Goal: Task Accomplishment & Management: Complete application form

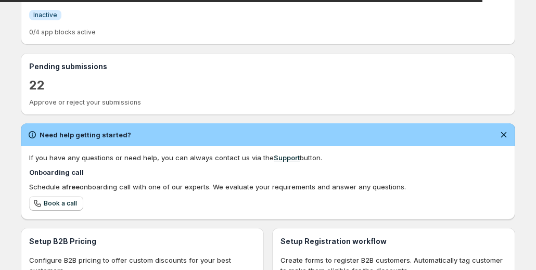
scroll to position [325, 0]
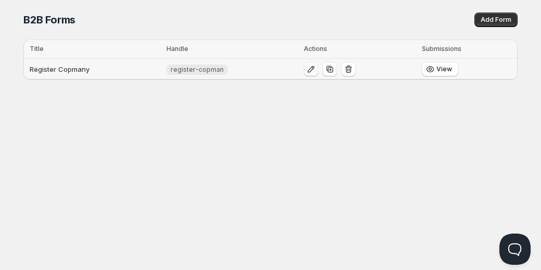
click at [308, 72] on icon "button" at bounding box center [311, 69] width 10 height 10
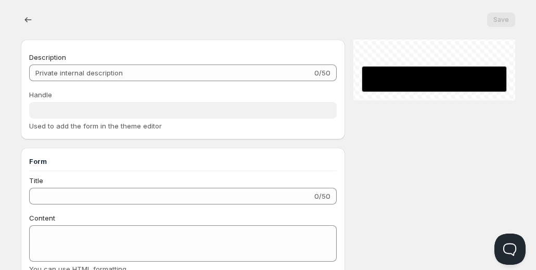
type input "Register Copmany"
type input "register-copman"
type input "Register"
radio input "true"
checkbox input "true"
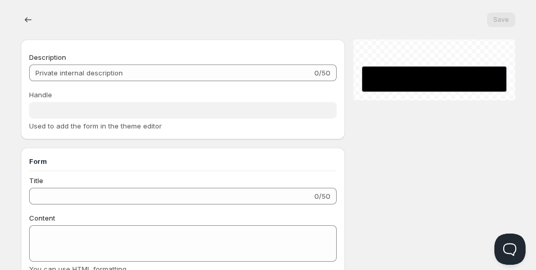
checkbox input "true"
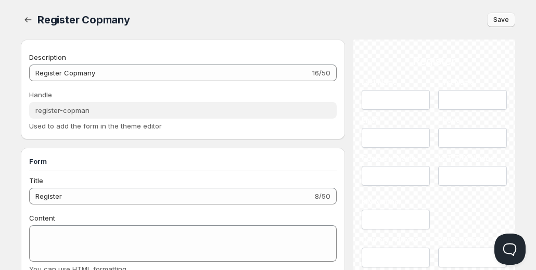
click at [495, 19] on span "Save" at bounding box center [501, 20] width 16 height 8
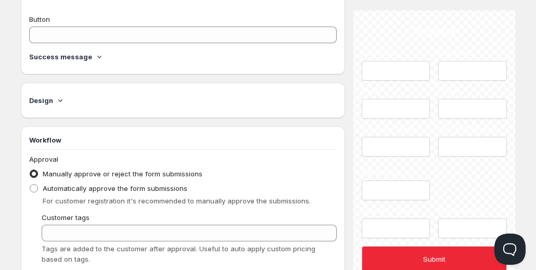
scroll to position [682, 0]
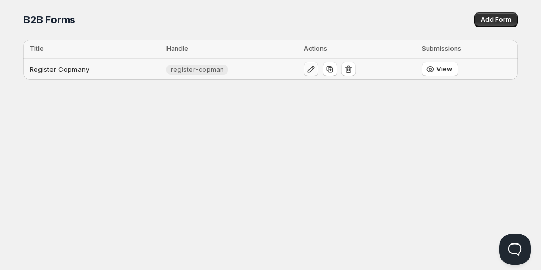
click at [311, 69] on icon "button" at bounding box center [311, 69] width 10 height 10
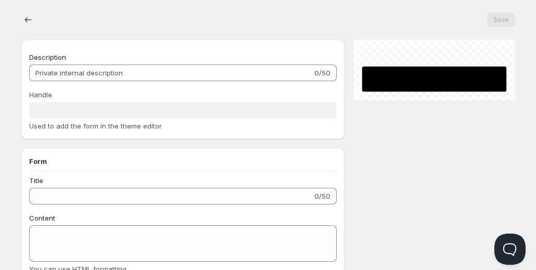
type input "Register Copmany"
type input "register-copman"
type input "Register"
radio input "true"
checkbox input "true"
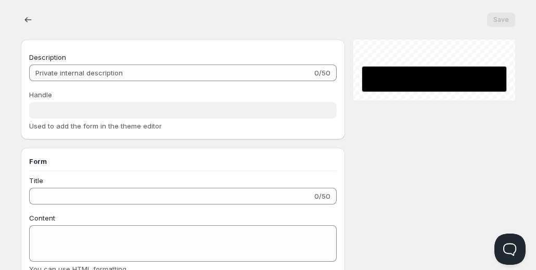
checkbox input "true"
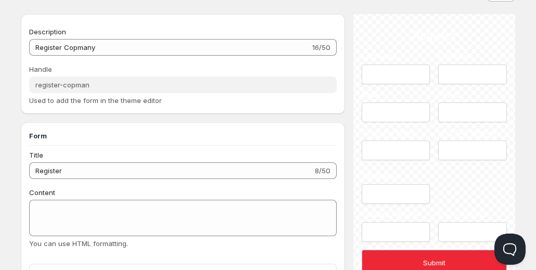
scroll to position [21, 0]
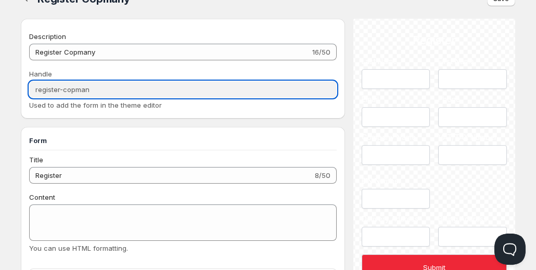
click at [158, 88] on input "register-copman" at bounding box center [183, 89] width 308 height 17
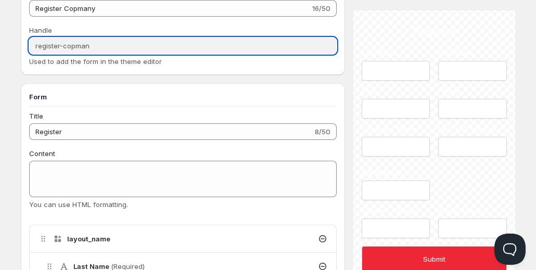
scroll to position [0, 0]
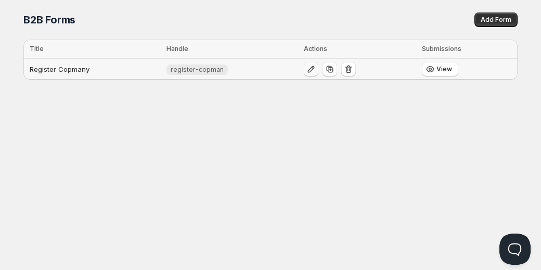
click at [310, 70] on icon "button" at bounding box center [311, 69] width 10 height 10
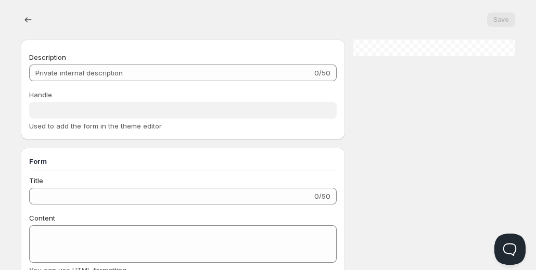
type input "Register Copmany"
type input "register-copman"
type input "Register"
radio input "true"
checkbox input "true"
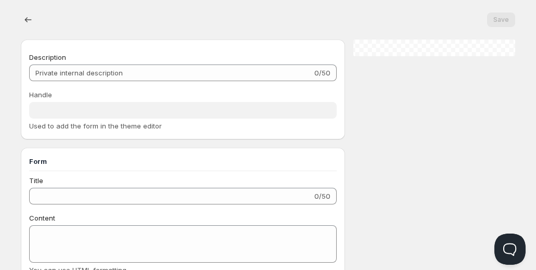
checkbox input "true"
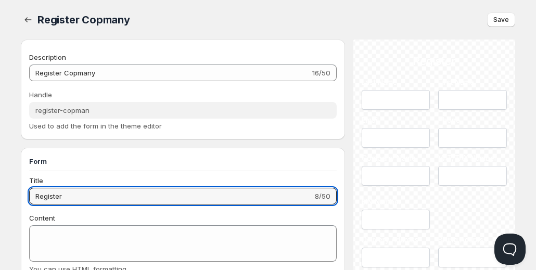
drag, startPoint x: 130, startPoint y: 192, endPoint x: 13, endPoint y: 201, distance: 116.9
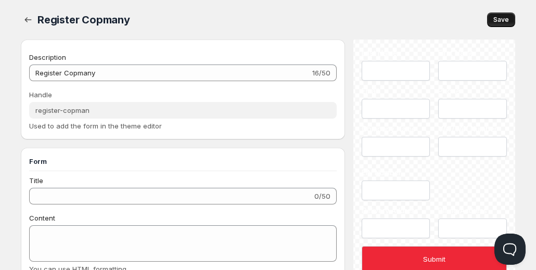
click at [504, 18] on span "Save" at bounding box center [501, 20] width 16 height 8
click at [31, 19] on icon "button" at bounding box center [28, 20] width 10 height 10
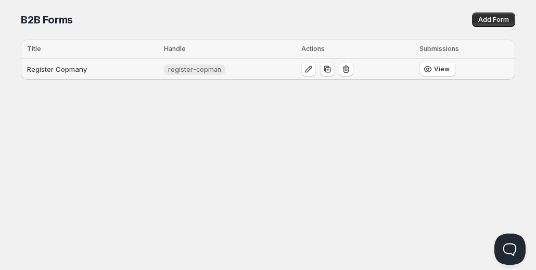
click at [313, 63] on div at bounding box center [357, 69] width 112 height 15
click at [303, 64] on icon "button" at bounding box center [308, 69] width 10 height 10
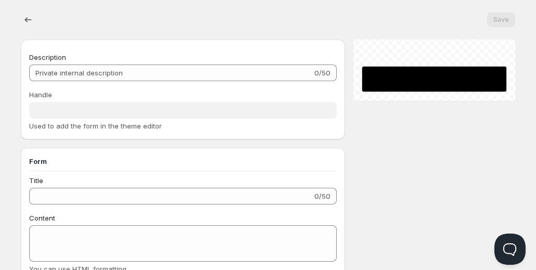
type input "Register Copmany"
type input "register-copman"
radio input "true"
checkbox input "true"
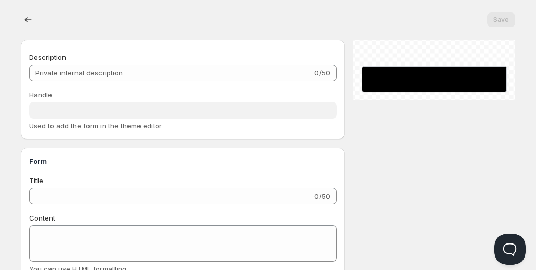
checkbox input "true"
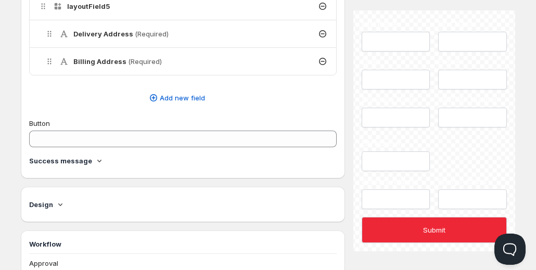
scroll to position [577, 0]
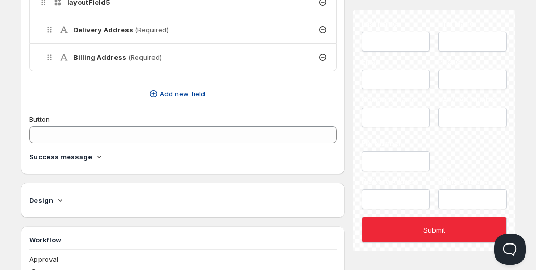
click at [181, 88] on span "Add new field" at bounding box center [182, 93] width 45 height 10
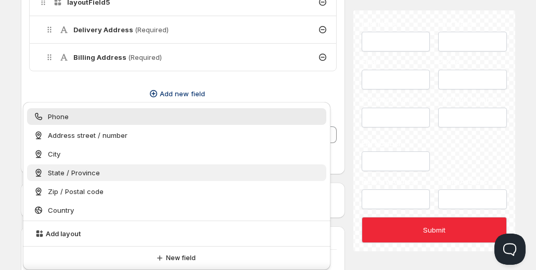
scroll to position [2, 0]
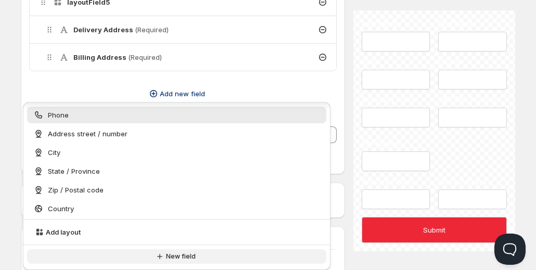
click at [183, 254] on span "New field" at bounding box center [181, 256] width 30 height 8
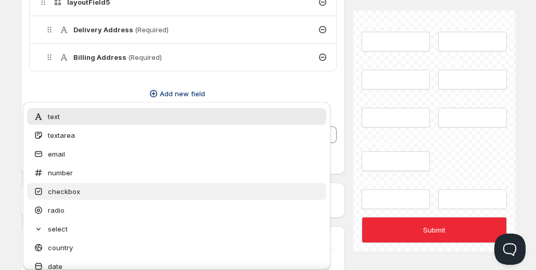
scroll to position [76, 0]
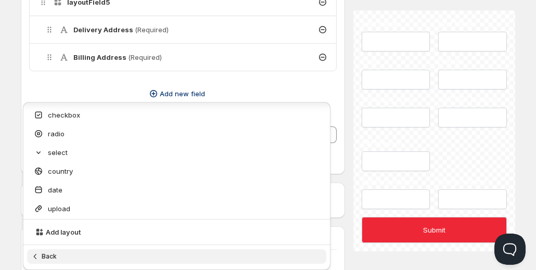
click at [56, 254] on span "Back" at bounding box center [49, 256] width 15 height 8
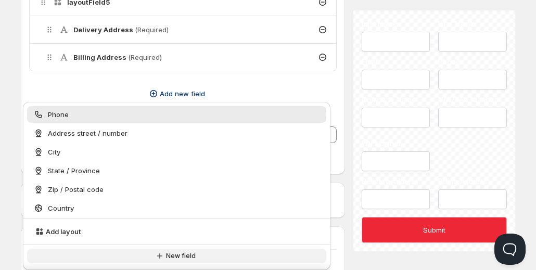
scroll to position [0, 0]
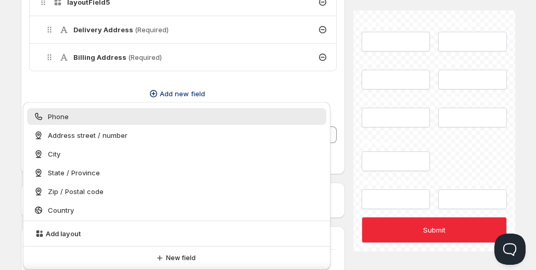
click at [11, 141] on div "Register Copmany. This page is ready Register Copmany Save Description Register…" at bounding box center [267, 83] width 519 height 1320
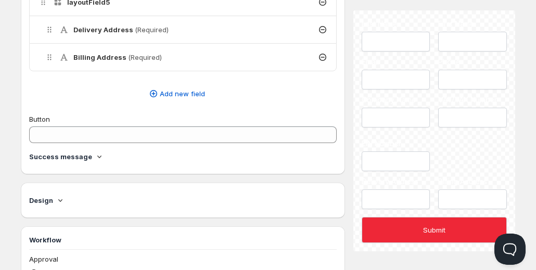
click at [11, 141] on div "Register Copmany. This page is ready Register Copmany Save Description Register…" at bounding box center [267, 83] width 519 height 1320
click at [62, 191] on div "Design" at bounding box center [183, 200] width 308 height 19
click at [59, 195] on icon at bounding box center [60, 200] width 10 height 10
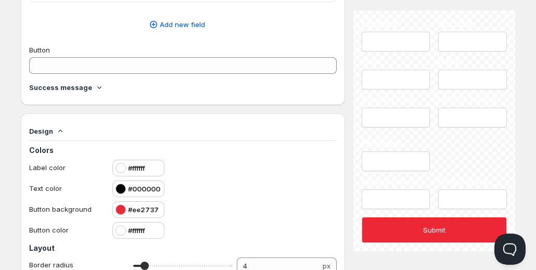
scroll to position [646, 0]
click at [94, 83] on icon at bounding box center [99, 88] width 10 height 10
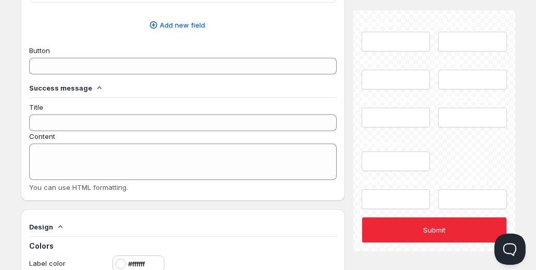
click at [97, 86] on icon at bounding box center [99, 87] width 4 height 3
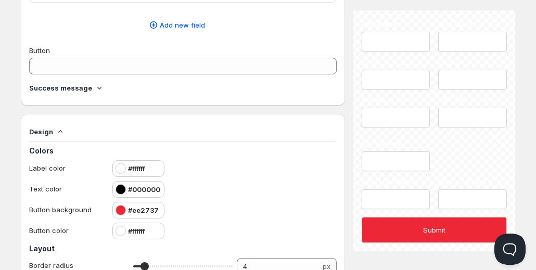
click at [97, 87] on icon at bounding box center [99, 88] width 4 height 3
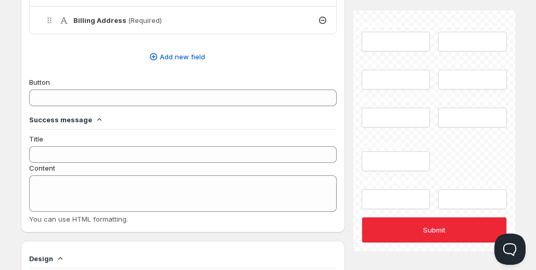
scroll to position [615, 0]
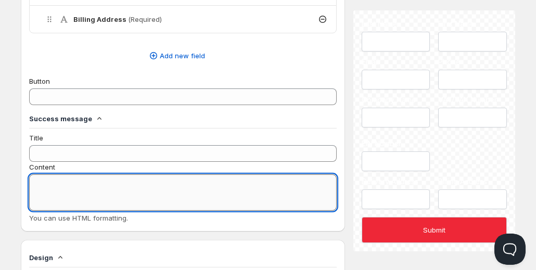
click at [124, 187] on textarea "Content" at bounding box center [183, 192] width 308 height 36
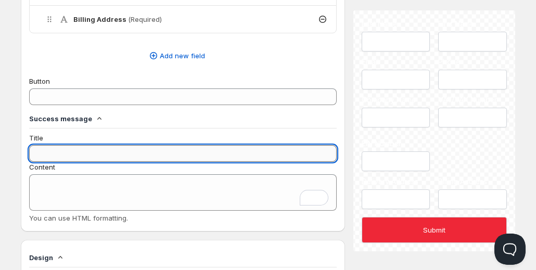
click at [138, 154] on input "Title" at bounding box center [183, 153] width 308 height 17
type input "P"
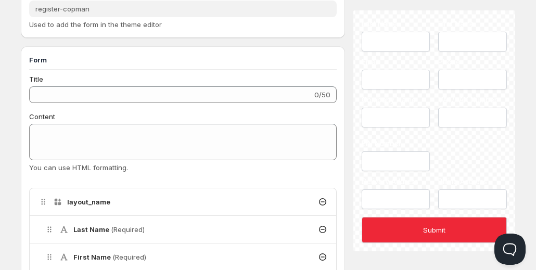
scroll to position [100, 0]
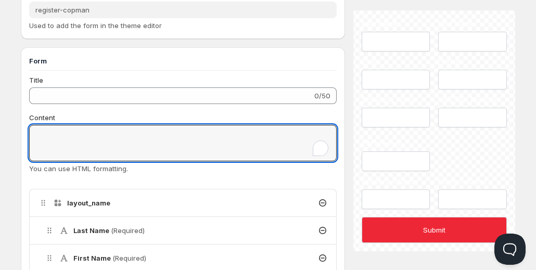
click at [216, 127] on textarea "Content" at bounding box center [183, 143] width 308 height 36
paste textarea "After submitting the form, you’ll be redirected to DocuSign to provide your bus…"
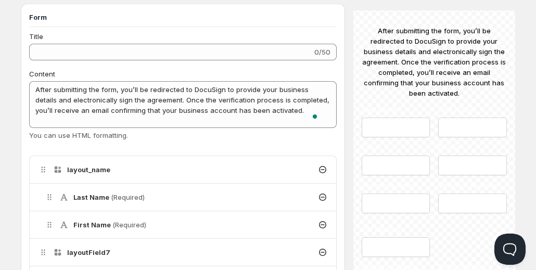
scroll to position [79, 0]
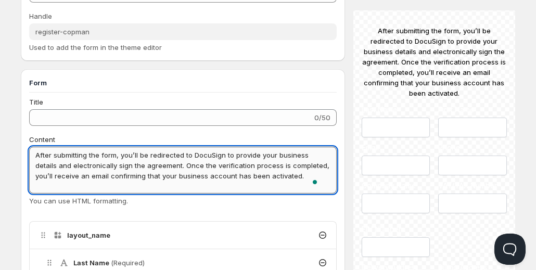
click at [246, 161] on textarea "After submitting the form, you’ll be redirected to DocuSign to provide your bus…" at bounding box center [183, 170] width 308 height 47
paste textarea ", you’ll be redirected to DocuSign to sign the agreement. You’ll receive an ema…"
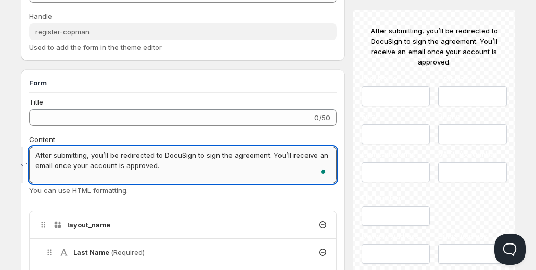
scroll to position [0, 0]
type textarea "After submitting, you’ll be redirected to DocuSign to sign the agreement. You’l…"
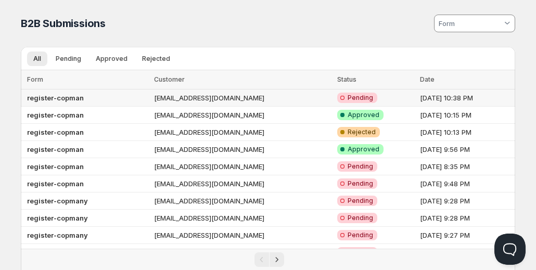
click at [215, 99] on td "[EMAIL_ADDRESS][DOMAIN_NAME]" at bounding box center [242, 98] width 183 height 17
